Goal: Information Seeking & Learning: Learn about a topic

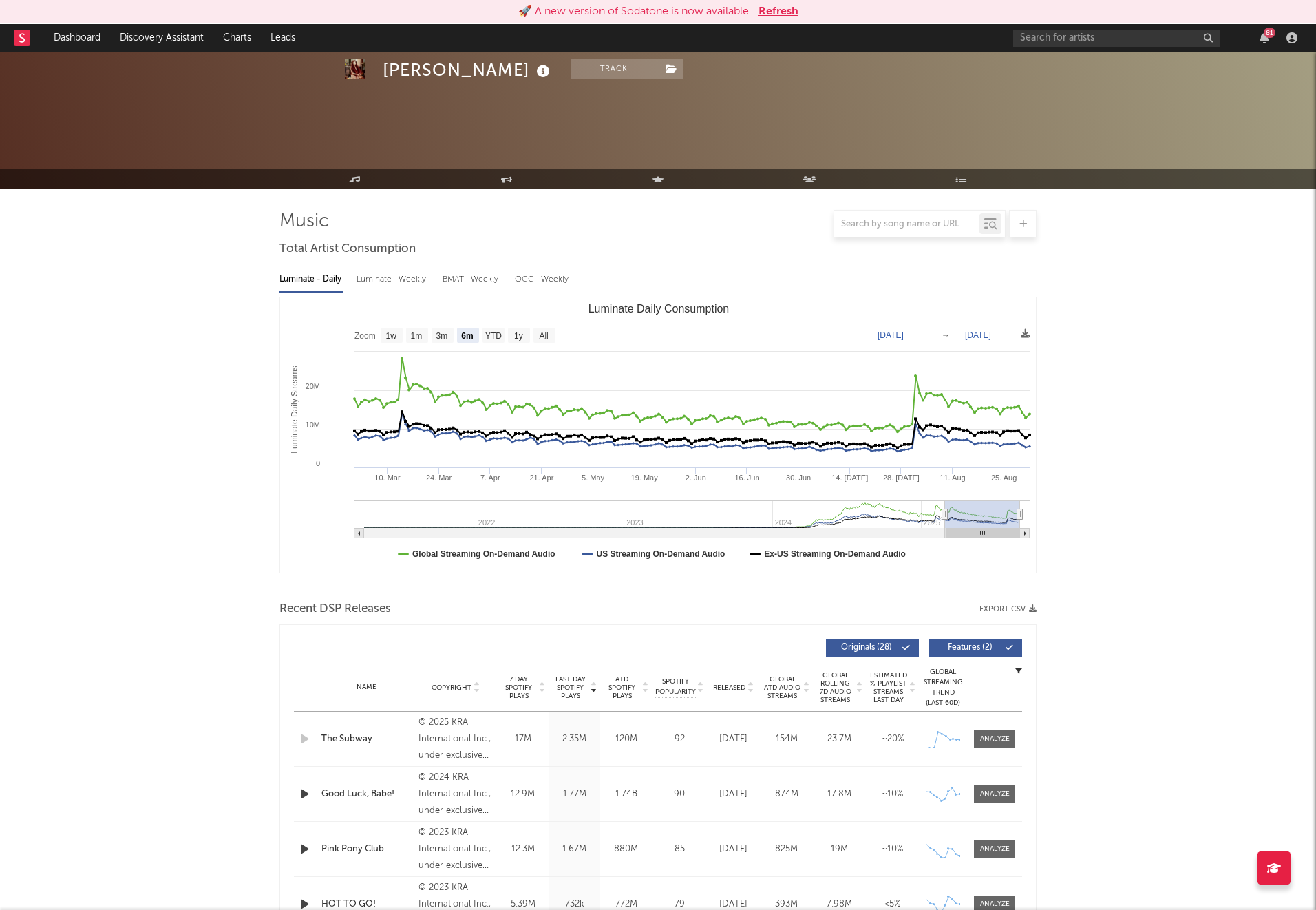
select select "6m"
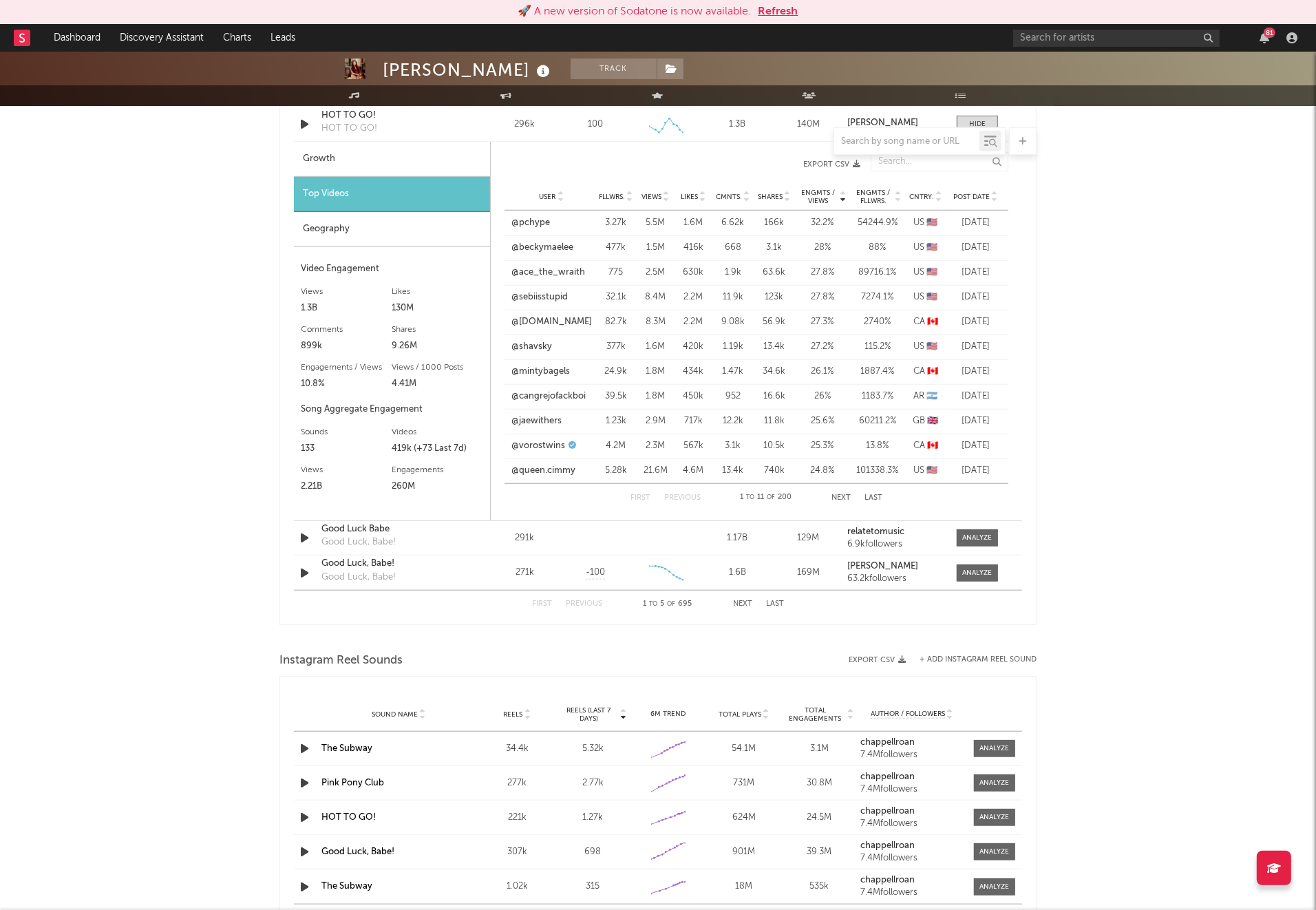
scroll to position [1108, 0]
click at [1102, 35] on input "text" at bounding box center [1117, 39] width 206 height 17
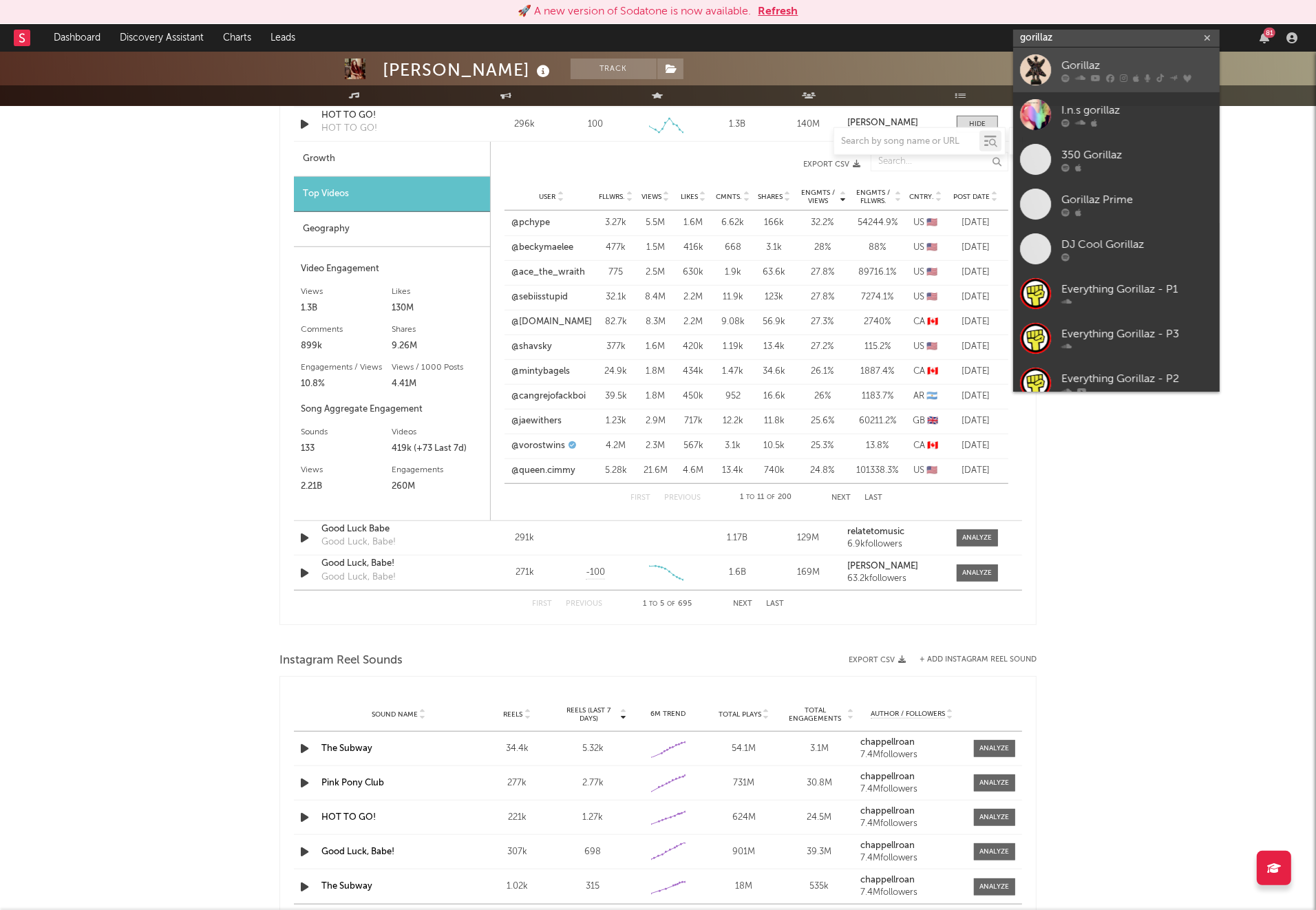
type input "gorillaz"
drag, startPoint x: 1081, startPoint y: 65, endPoint x: 1069, endPoint y: 80, distance: 19.2
click at [1081, 65] on div "Gorillaz" at bounding box center [1137, 65] width 151 height 17
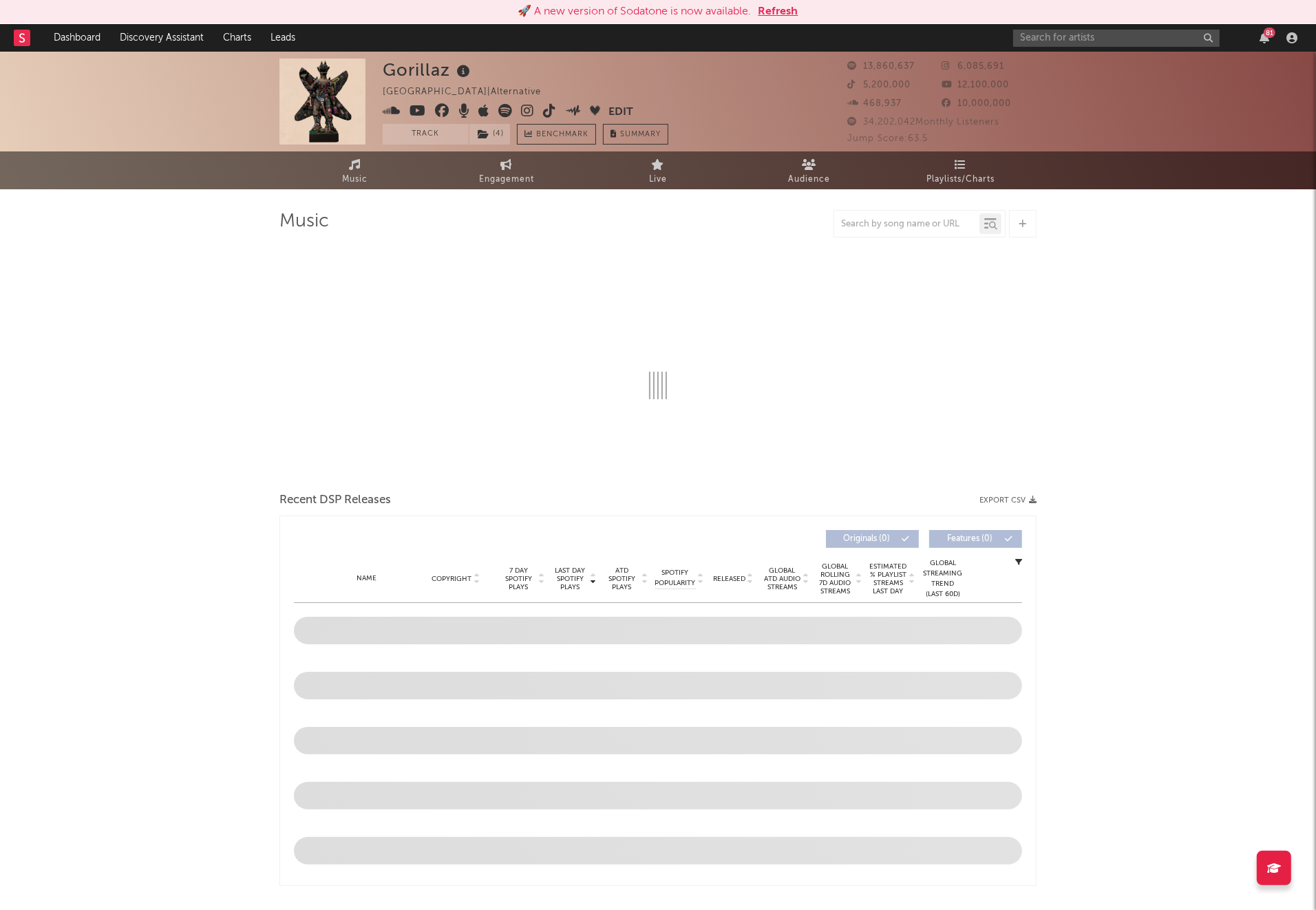
select select "6m"
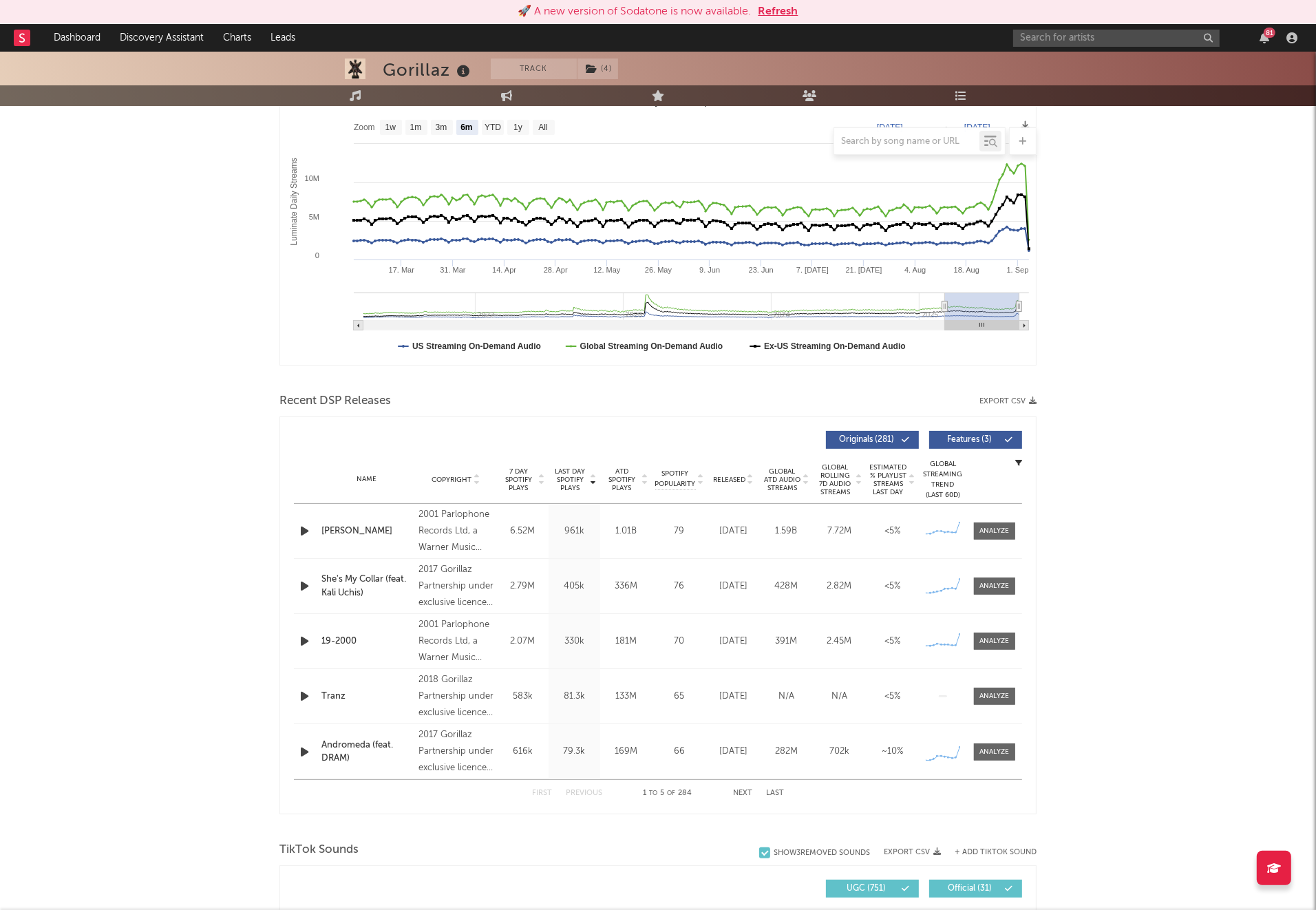
scroll to position [207, 0]
click at [993, 637] on div at bounding box center [995, 642] width 30 height 10
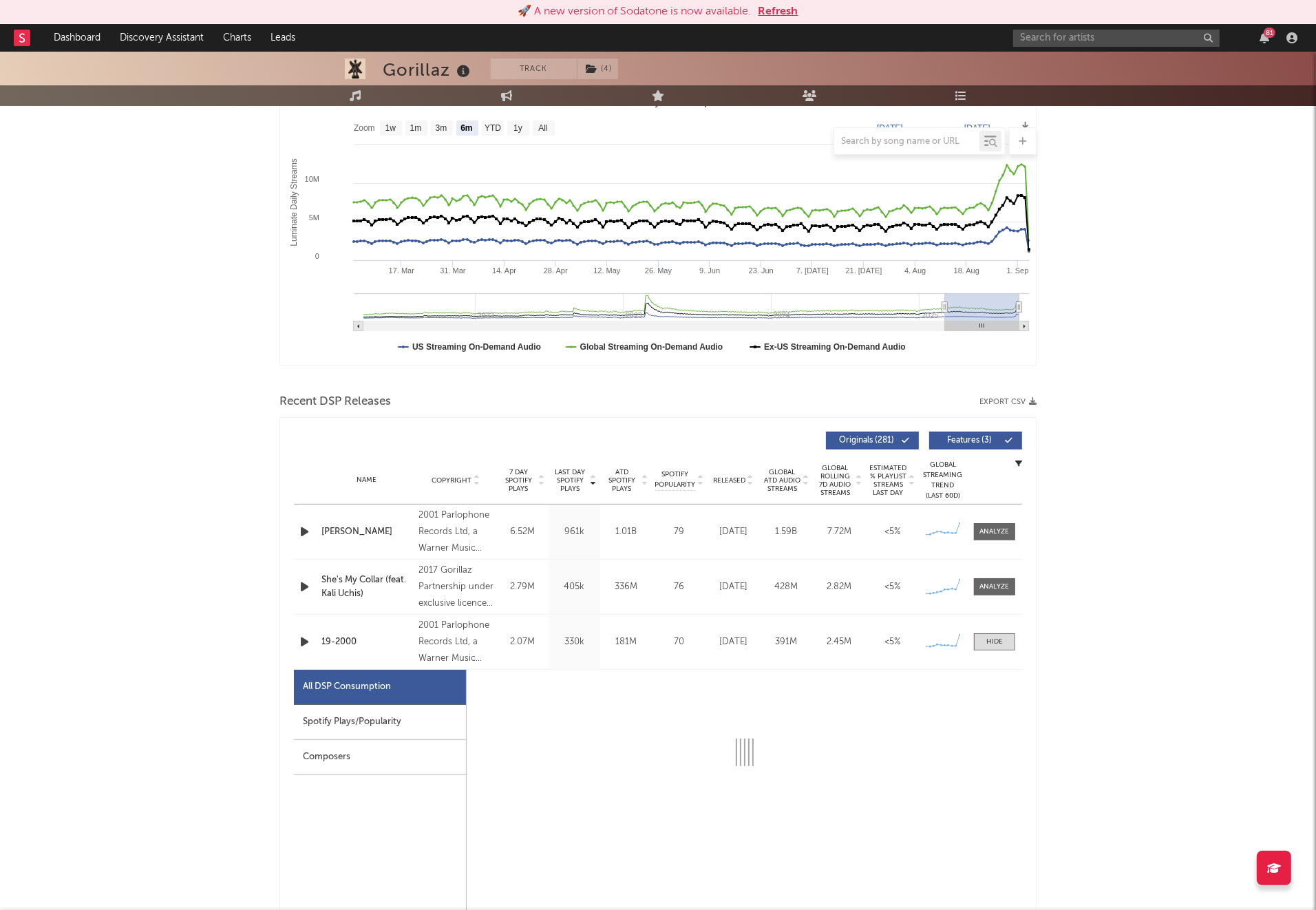
click at [993, 582] on div at bounding box center [995, 586] width 30 height 10
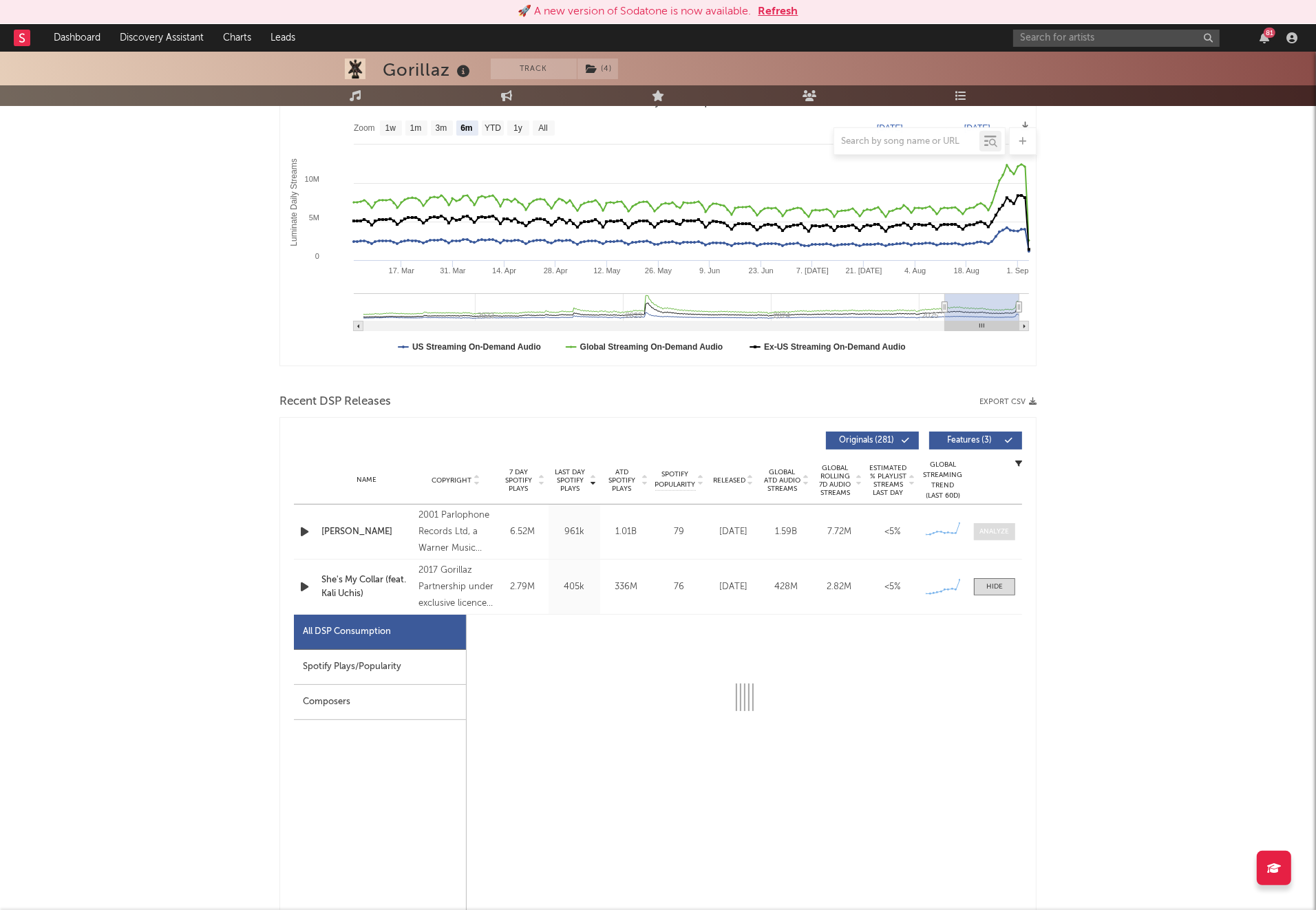
click at [995, 530] on div at bounding box center [995, 531] width 30 height 10
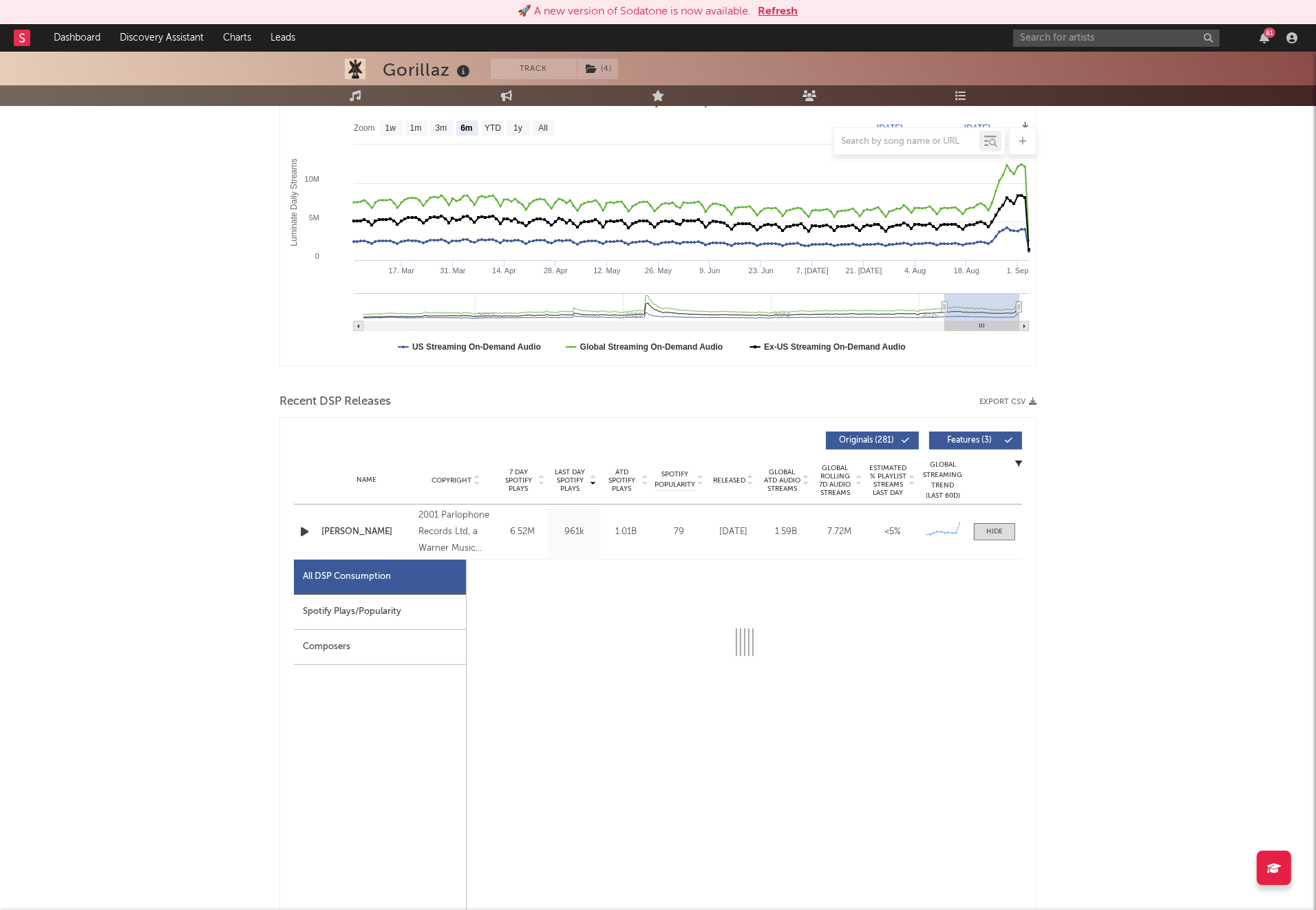
select select "6m"
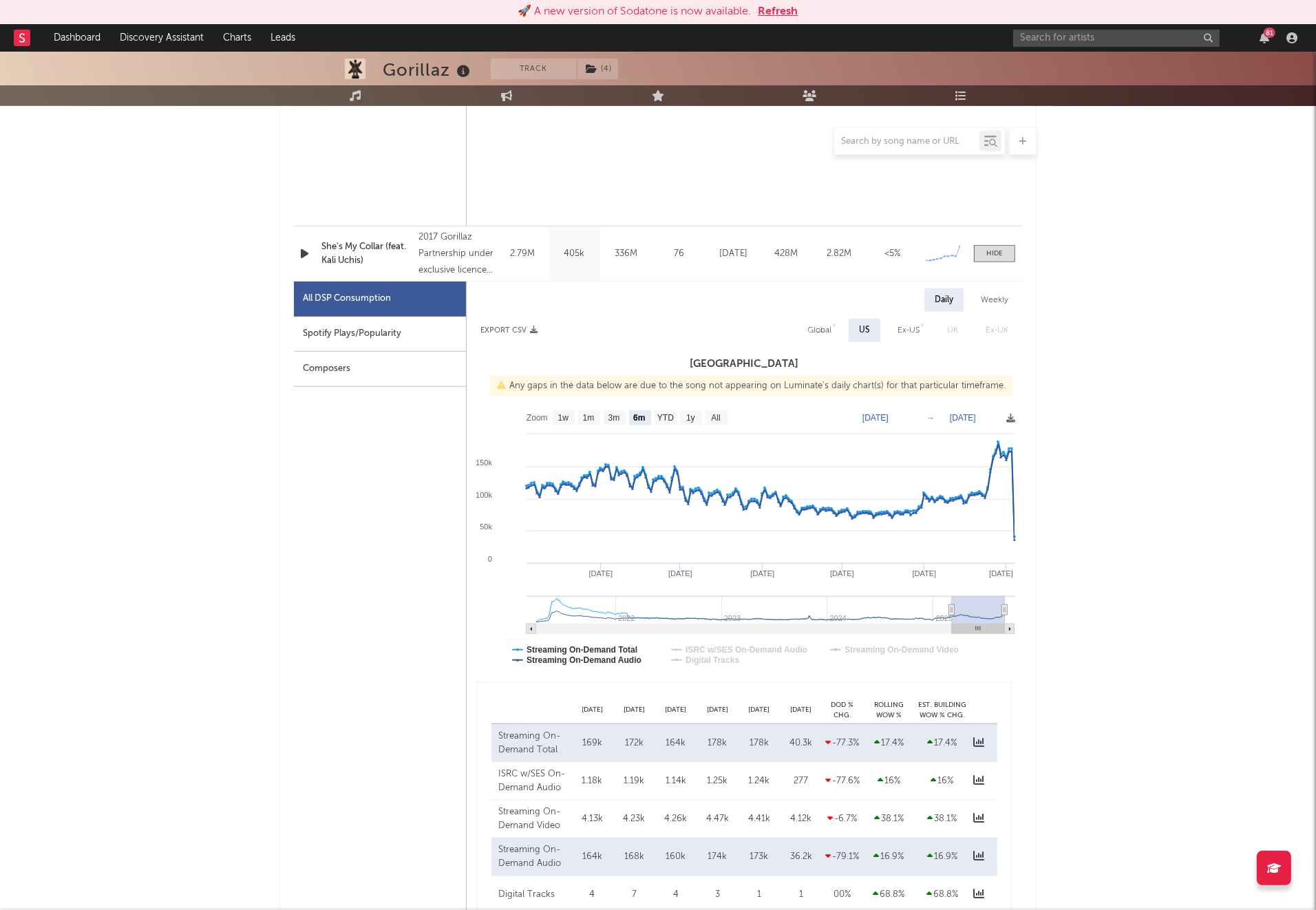
scroll to position [1326, 0]
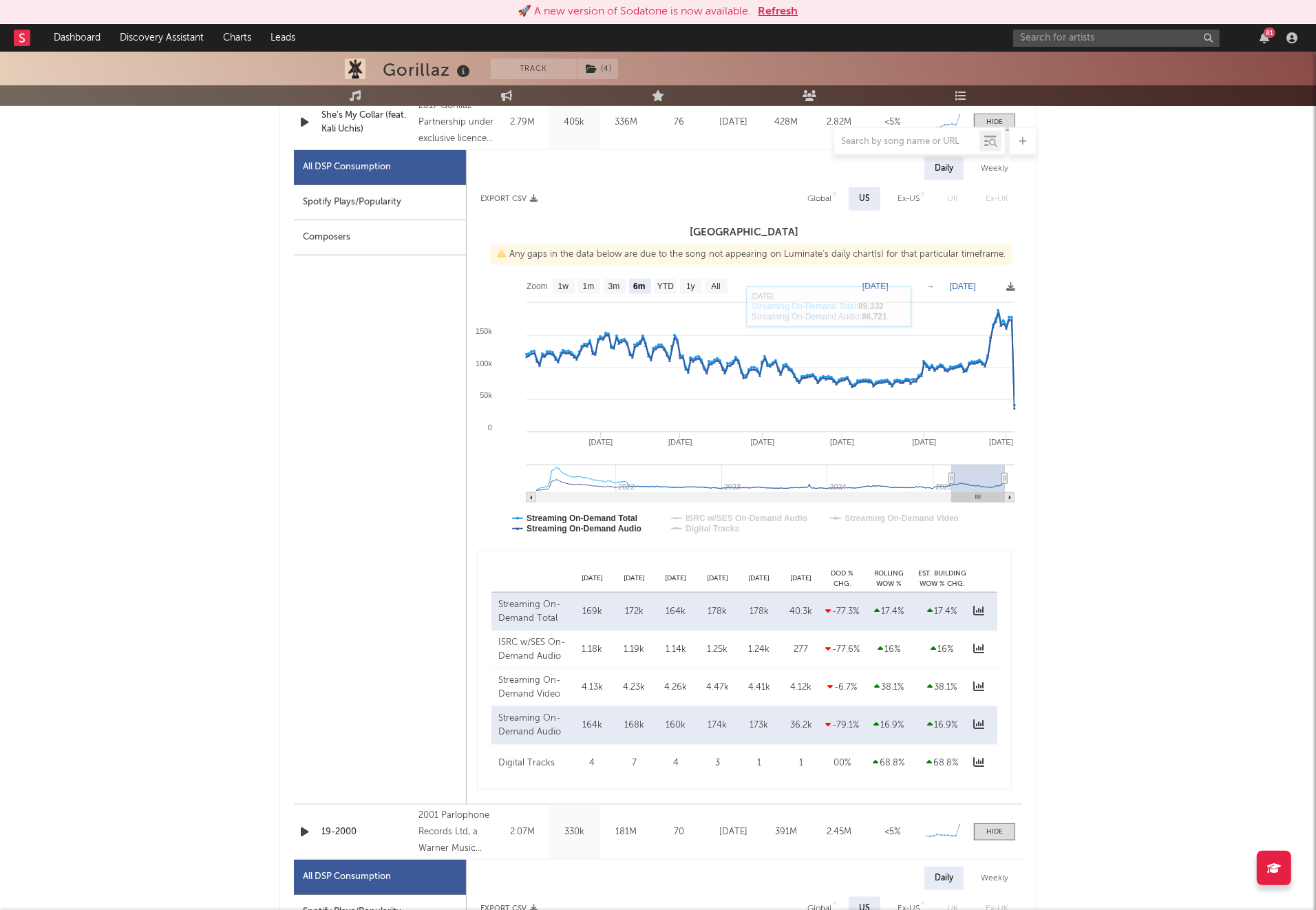
drag, startPoint x: 816, startPoint y: 196, endPoint x: 831, endPoint y: 204, distance: 17.0
click at [816, 196] on div "Global" at bounding box center [819, 198] width 24 height 17
select select "6m"
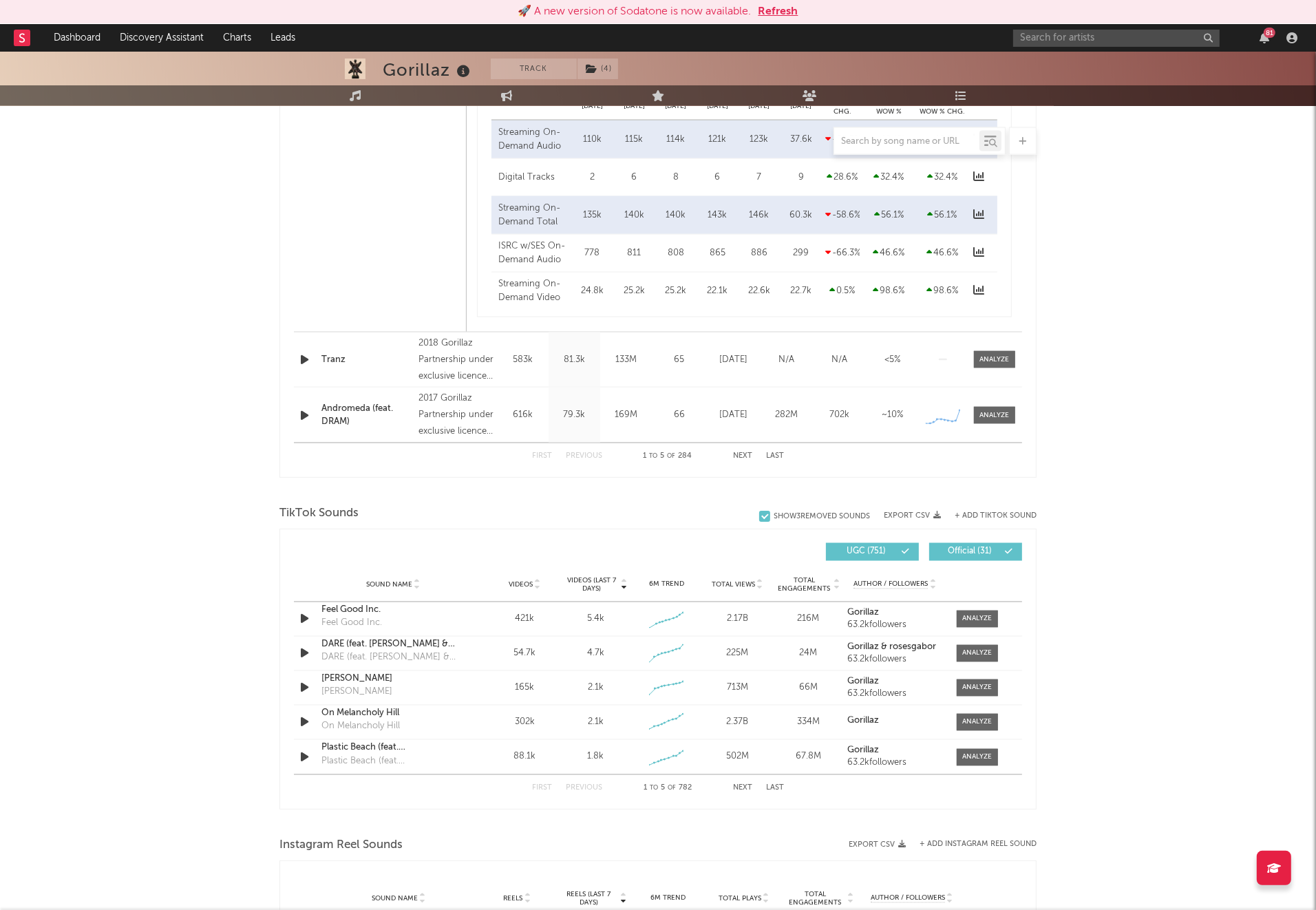
scroll to position [2516, 0]
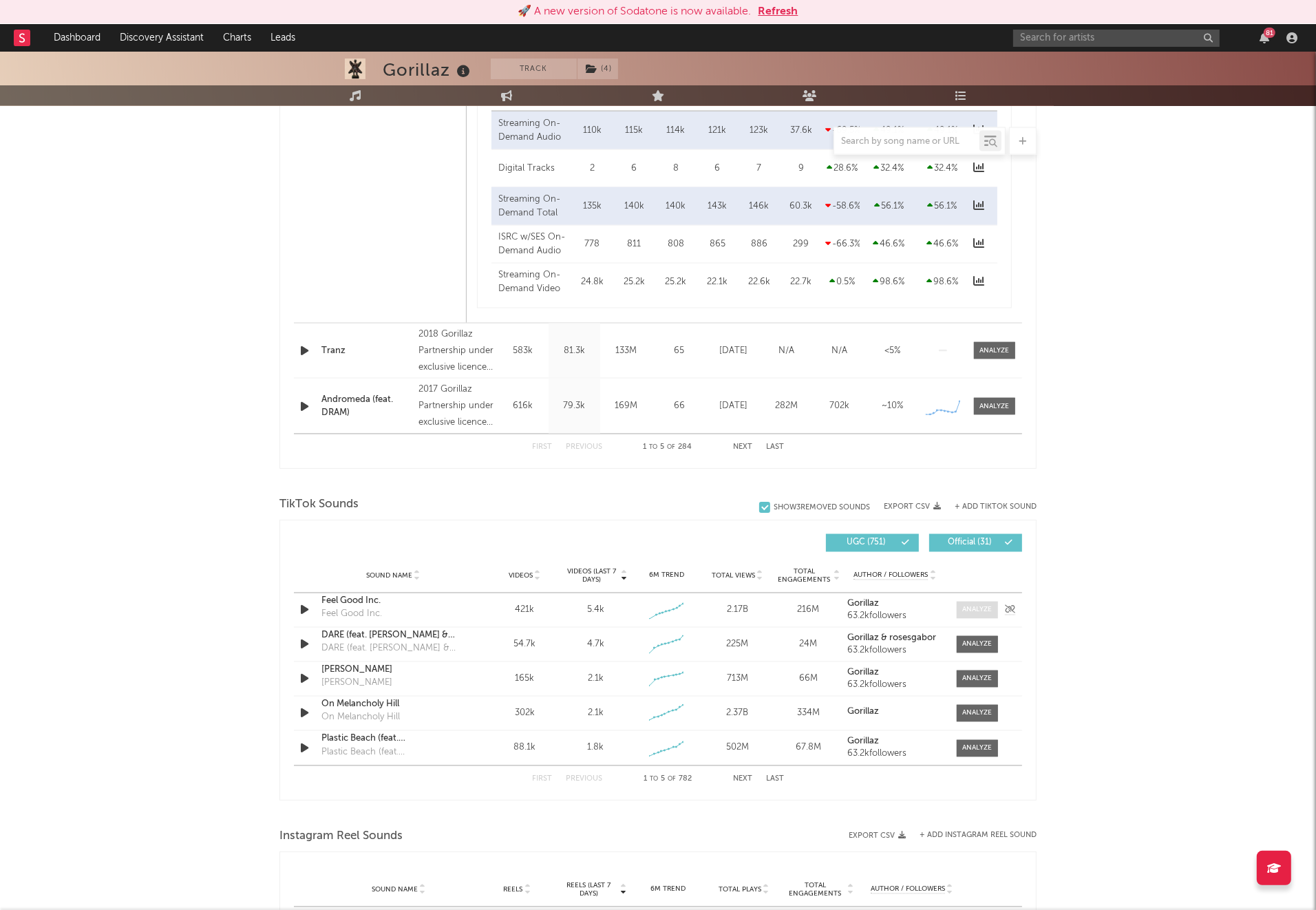
click at [977, 609] on div at bounding box center [978, 609] width 30 height 10
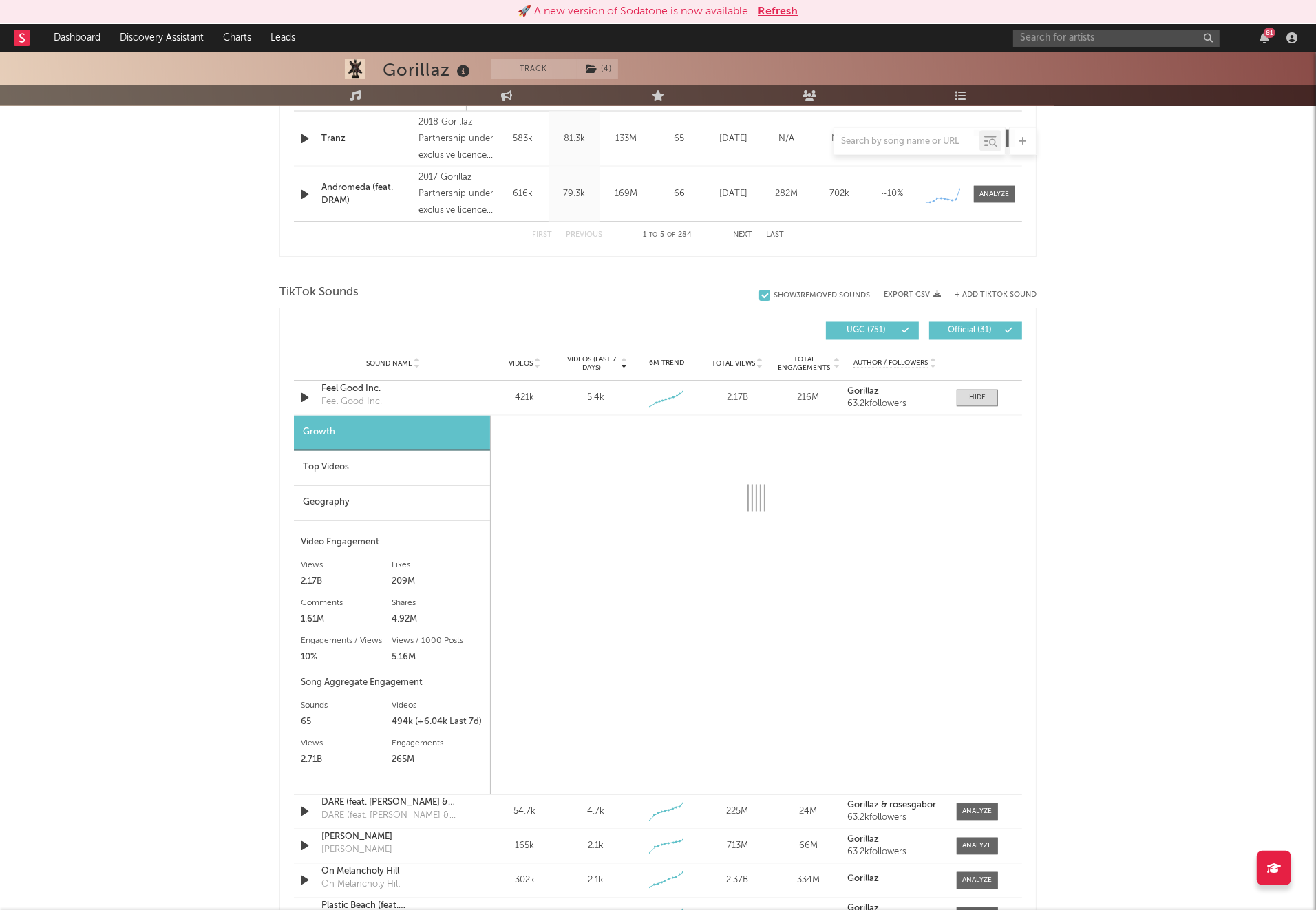
scroll to position [2808, 0]
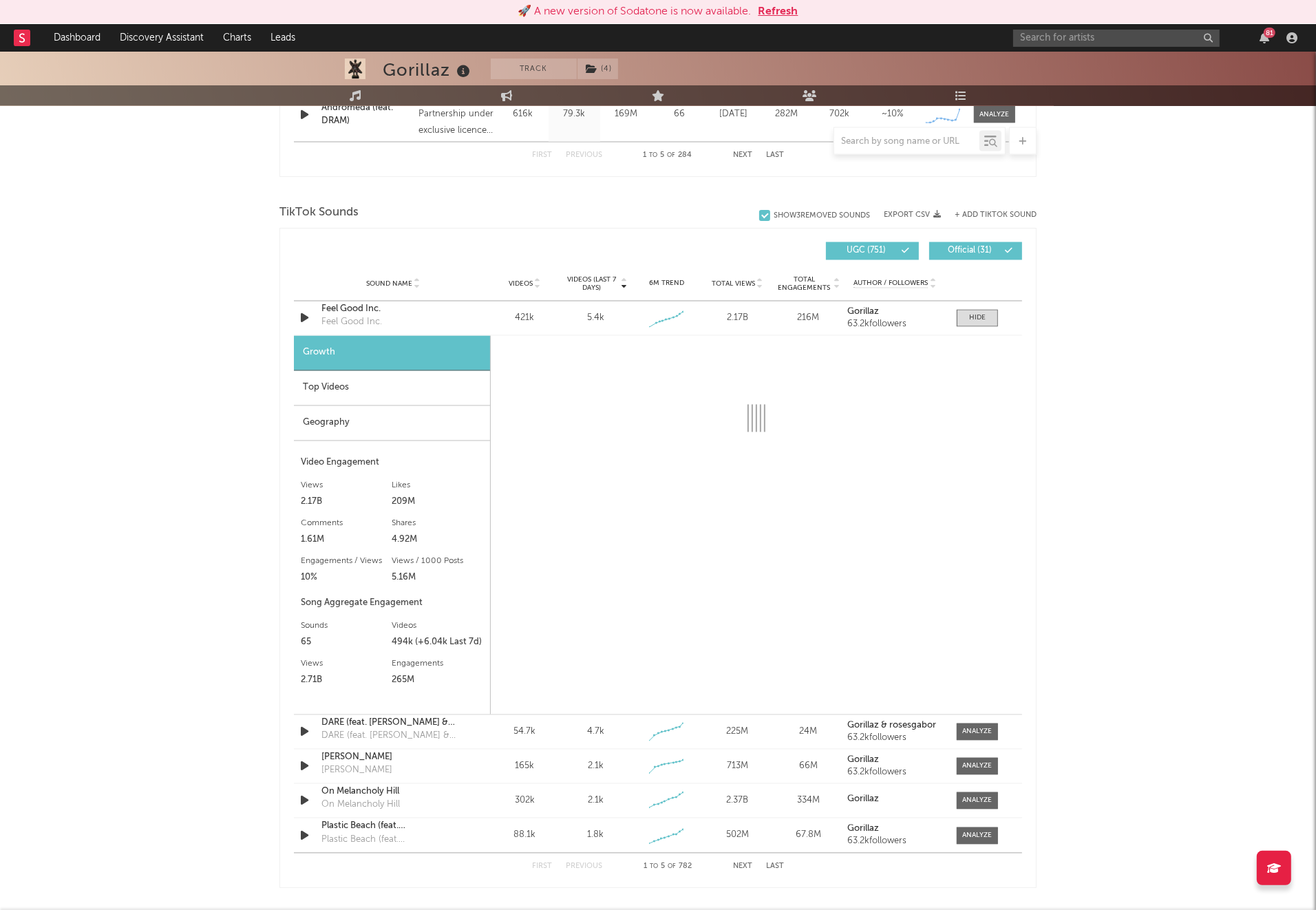
select select "6m"
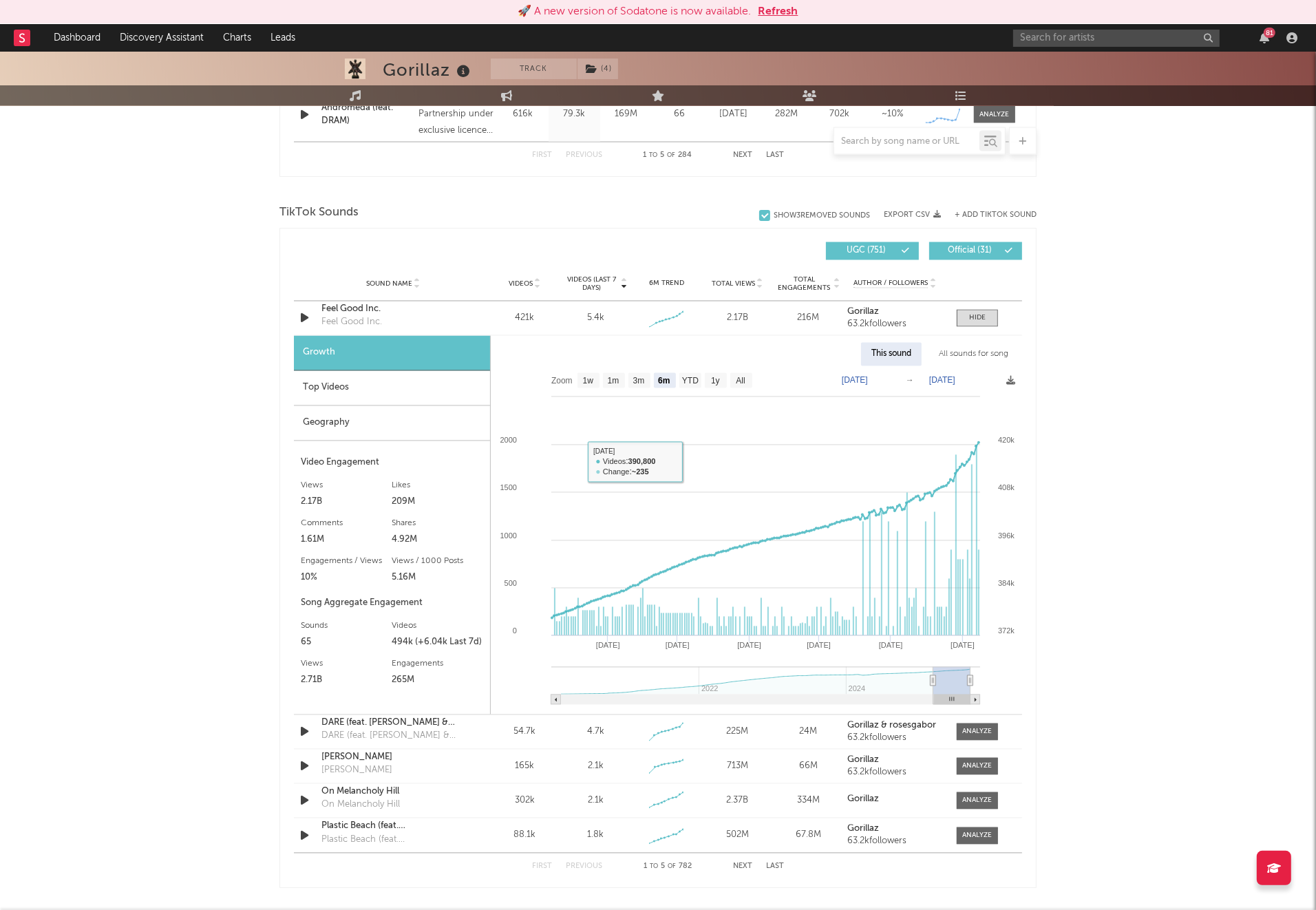
click at [391, 376] on div "Top Videos" at bounding box center [391, 388] width 196 height 35
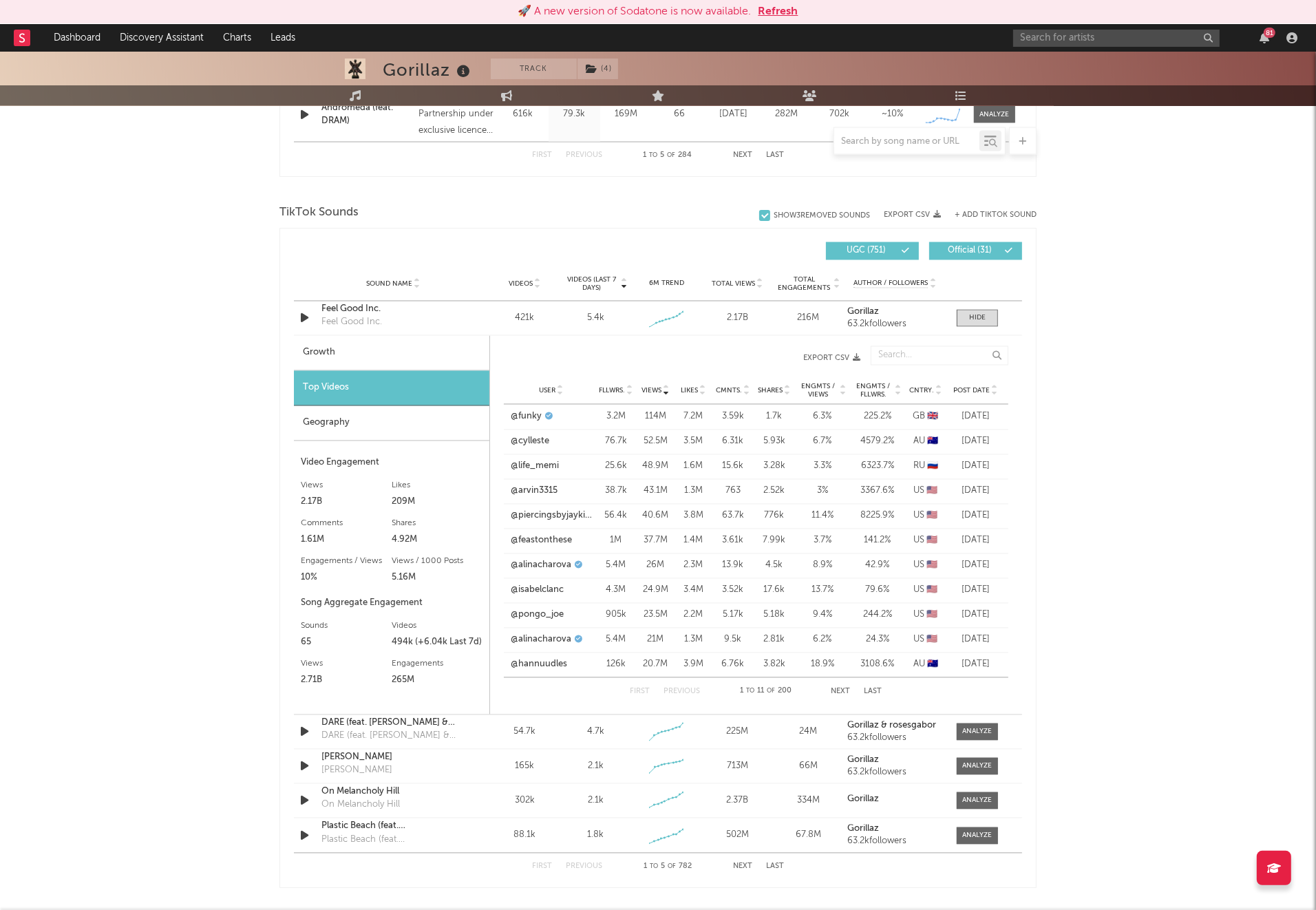
click at [962, 382] on div "User Fllwrs. Views Likes Cmnts. Shares Engmts / Views Engmts / Fllwrs. Cntry. P…" at bounding box center [756, 390] width 505 height 28
click at [962, 382] on div "User Fllwrs. Views Likes Cmnts. Shares Engmts / Views Engmts / Fllwrs. Cntry. P…" at bounding box center [756, 390] width 505 height 28
click at [982, 393] on span "Post Date" at bounding box center [972, 390] width 36 height 8
click at [983, 393] on span "Post Date" at bounding box center [972, 390] width 36 height 8
click at [982, 393] on span "Post Date" at bounding box center [972, 390] width 36 height 8
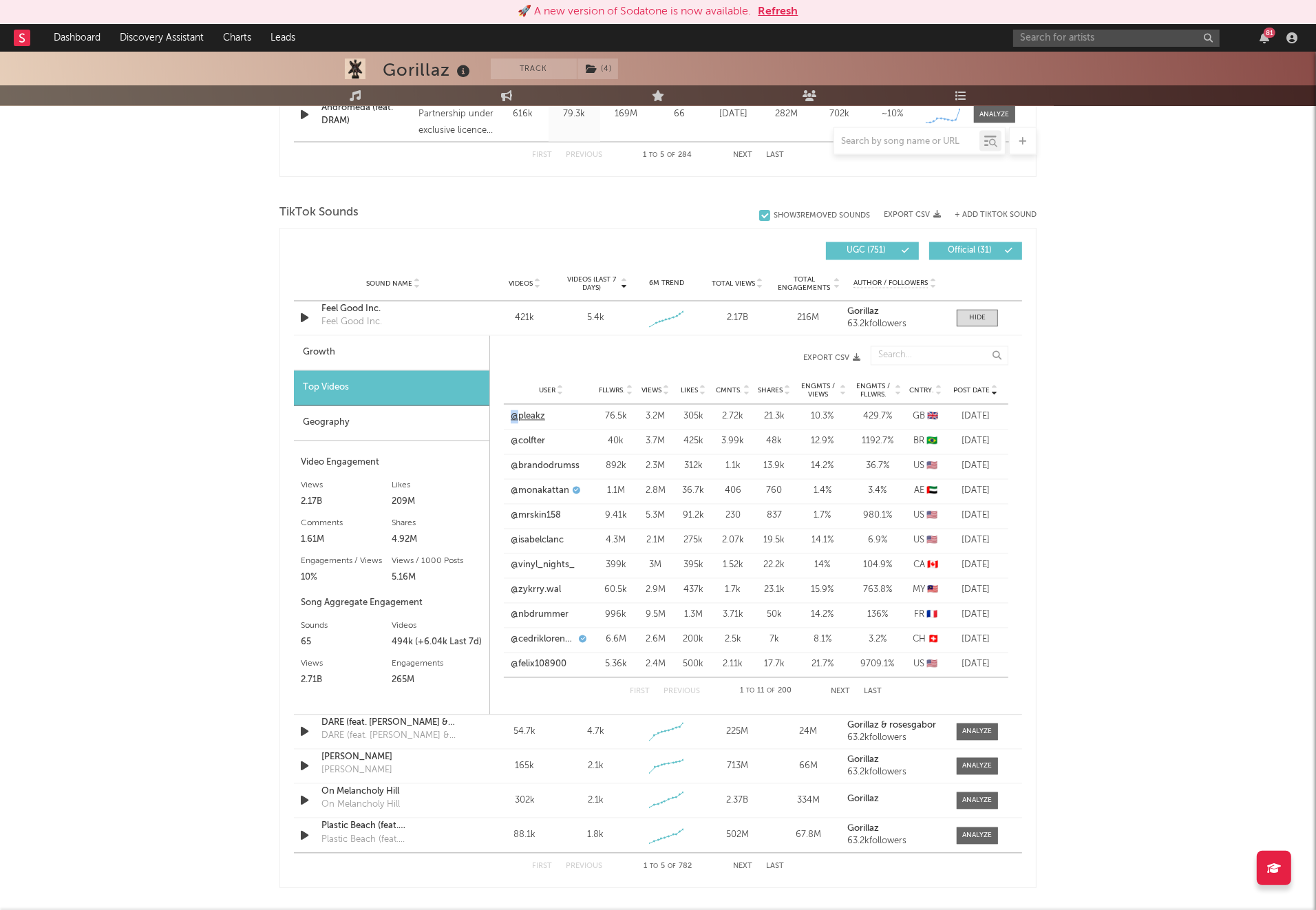
click at [517, 409] on div "User @pleakz Fllwrs. 76.5k Views 3.2M Likes 305k Cmnts. 2.72k Shares 21.3k Engm…" at bounding box center [756, 416] width 505 height 24
click at [524, 412] on link "@pleakz" at bounding box center [528, 416] width 35 height 13
click at [535, 442] on link "@colfter" at bounding box center [528, 441] width 35 height 13
click at [539, 467] on link "@brandodrumss" at bounding box center [545, 466] width 69 height 13
click at [965, 319] on span at bounding box center [977, 318] width 41 height 17
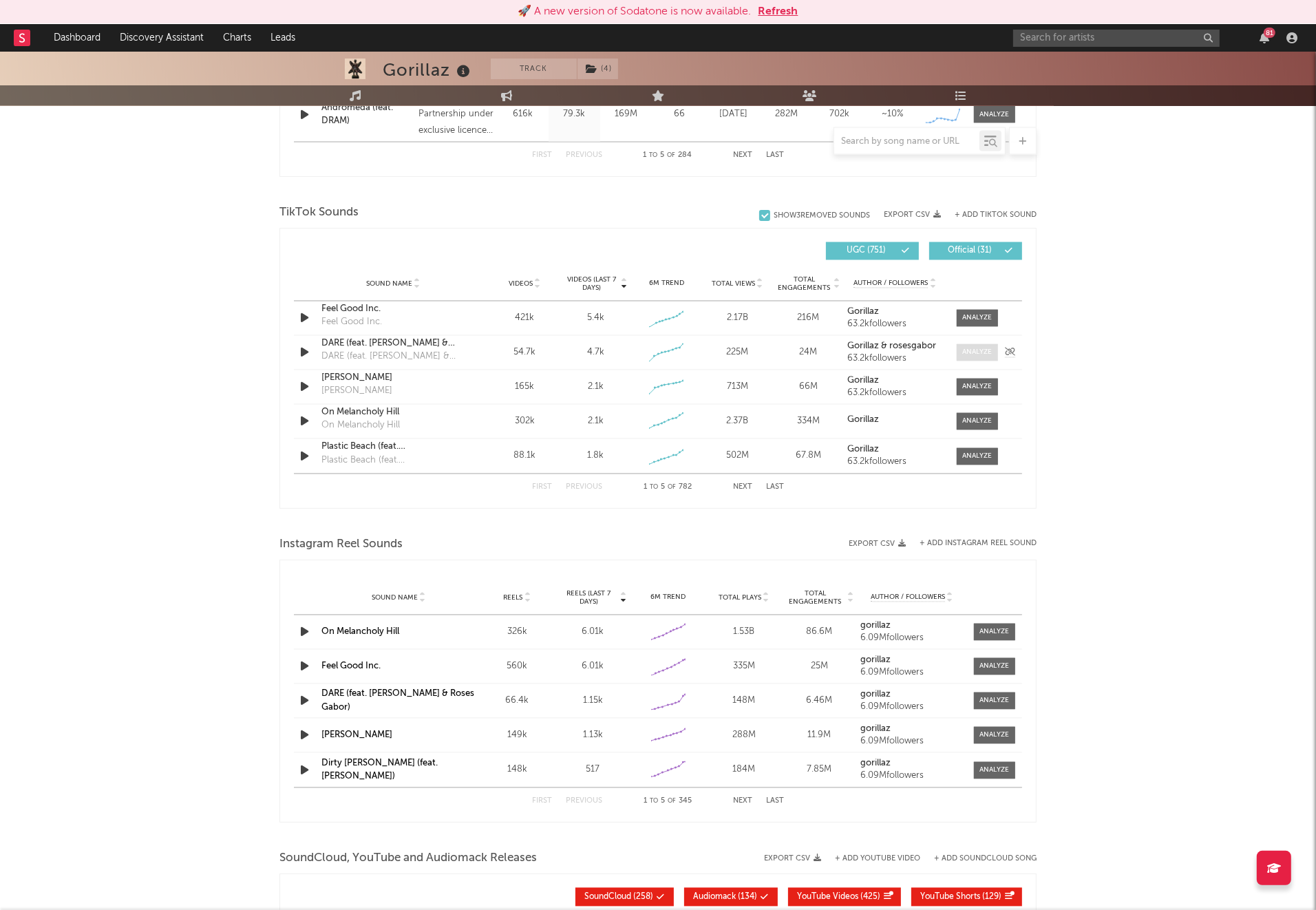
click at [967, 358] on span at bounding box center [977, 353] width 41 height 17
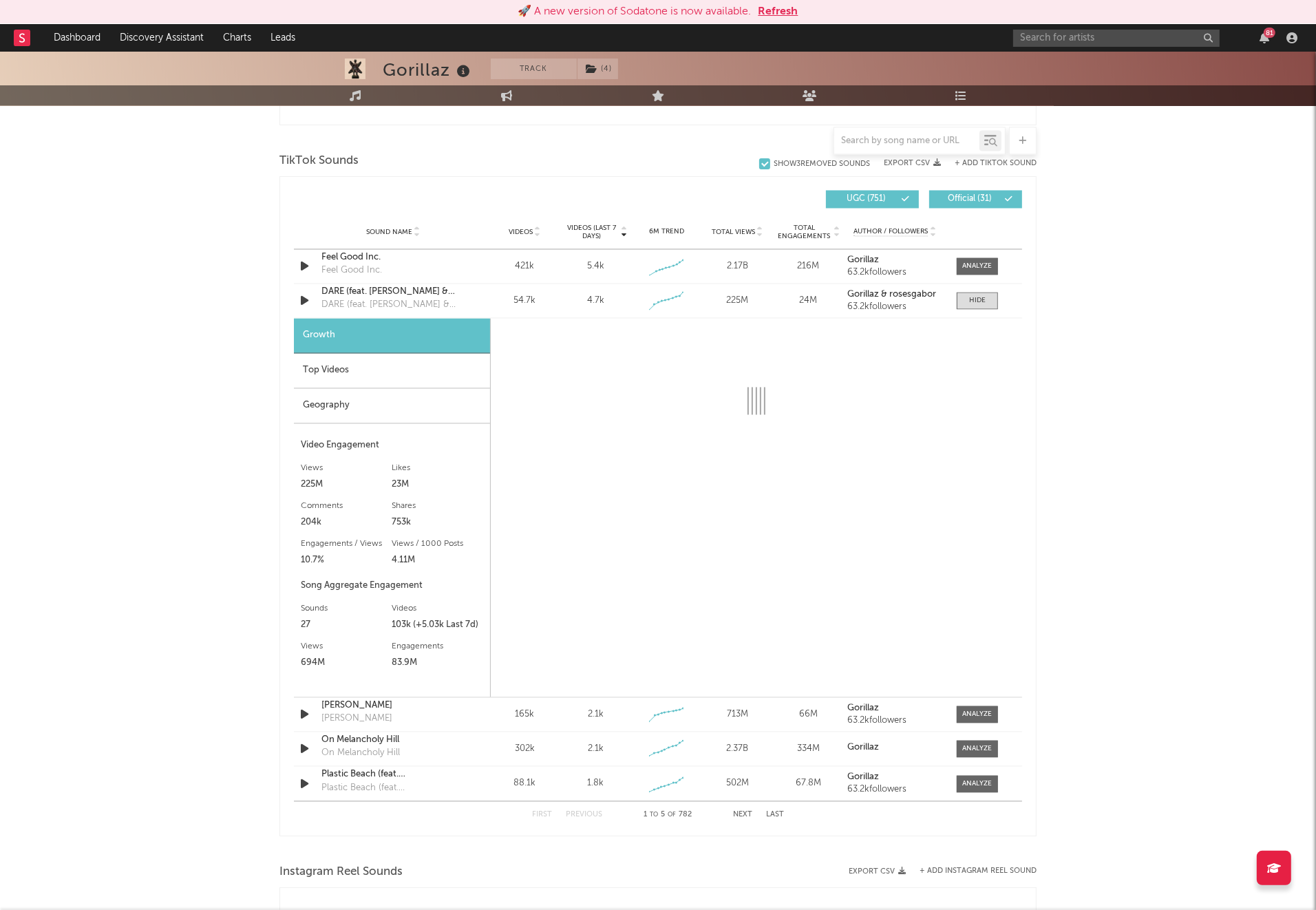
scroll to position [2878, 0]
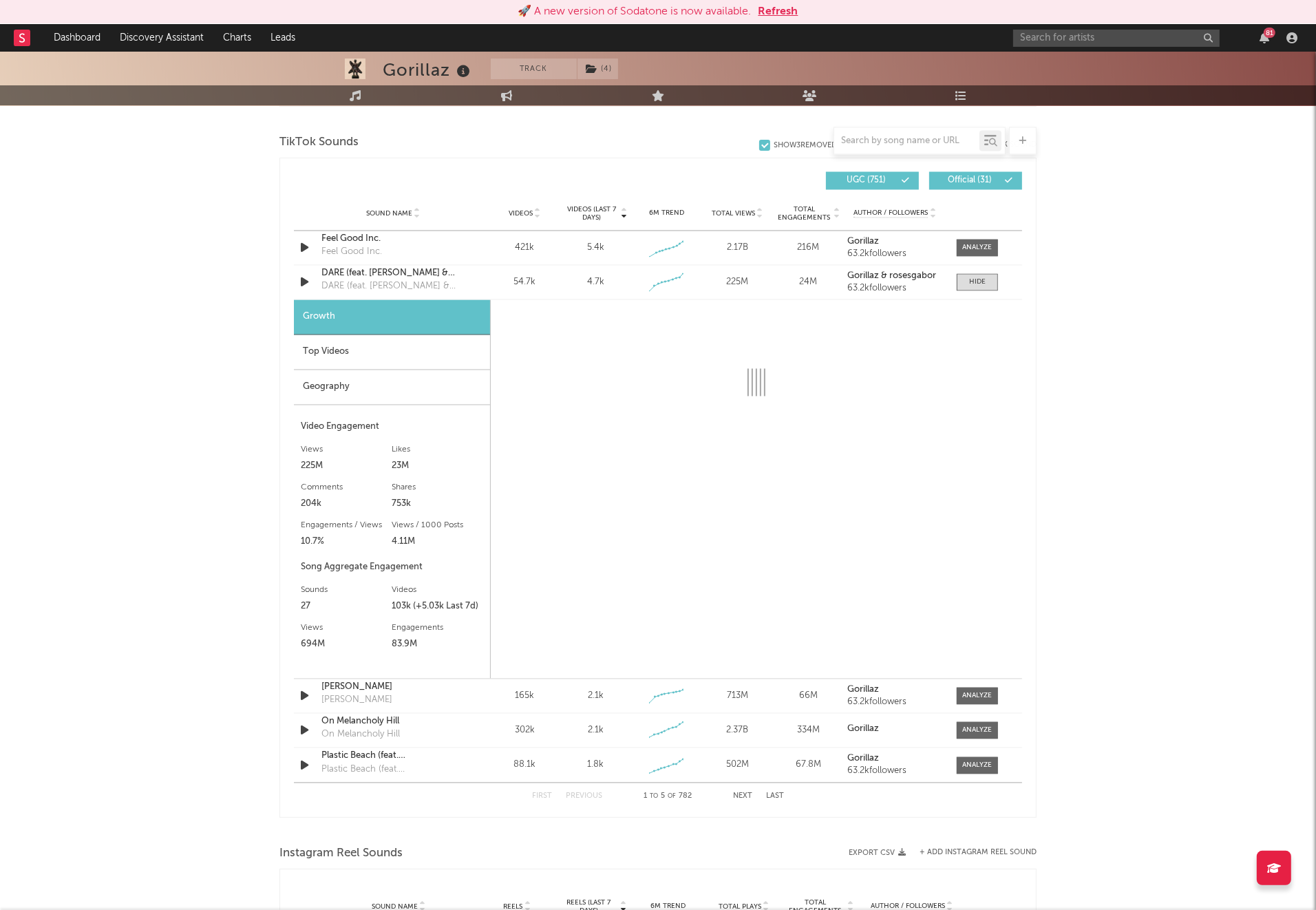
select select "6m"
